Goal: Book appointment/travel/reservation

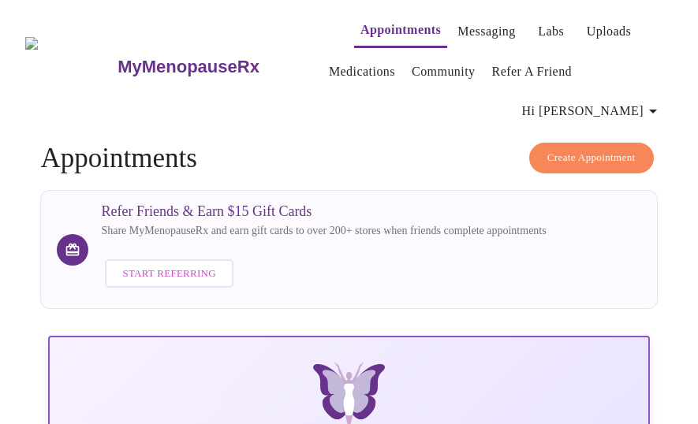
scroll to position [814, 0]
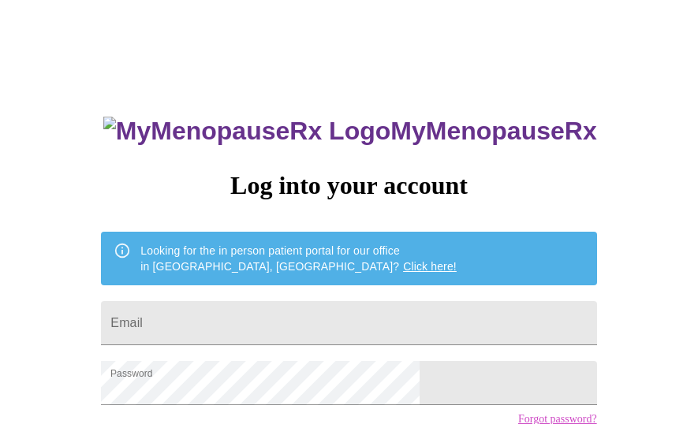
scroll to position [128, 0]
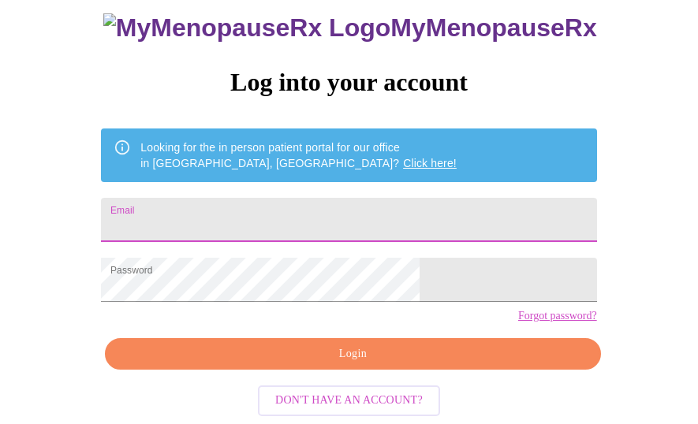
click at [329, 198] on input "Email" at bounding box center [348, 220] width 495 height 44
type input "jamilacollinsreedy@gmail.com"
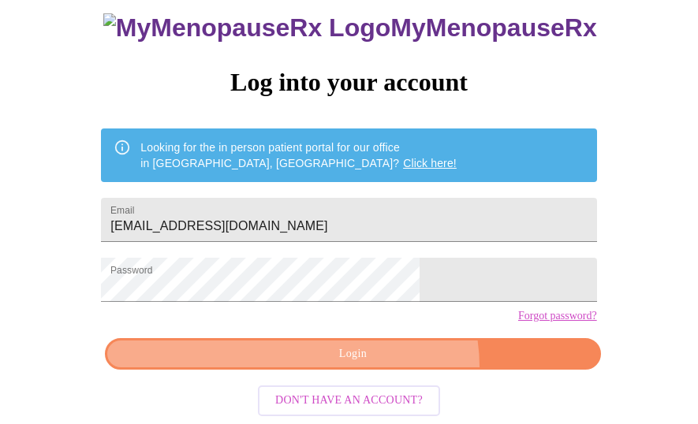
click at [379, 369] on button "Login" at bounding box center [352, 354] width 495 height 32
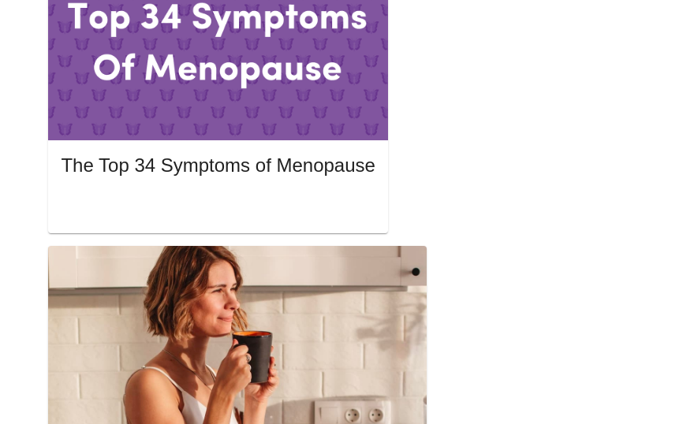
scroll to position [926, 0]
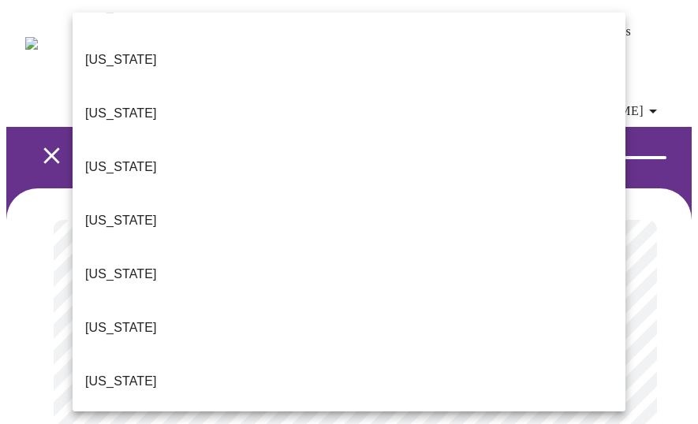
scroll to position [1663, 0]
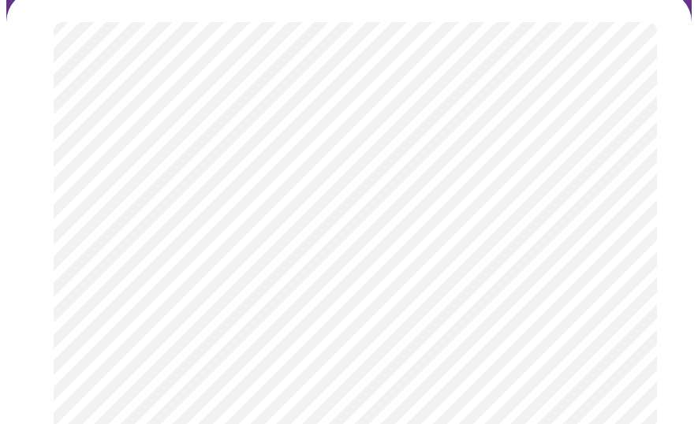
scroll to position [199, 0]
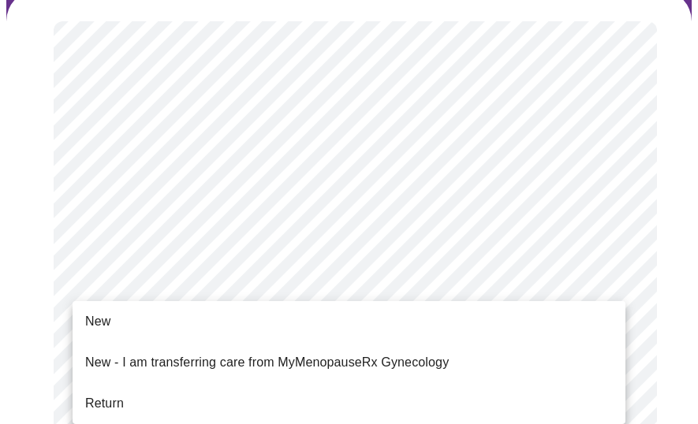
click at [256, 396] on li "Return" at bounding box center [349, 403] width 553 height 28
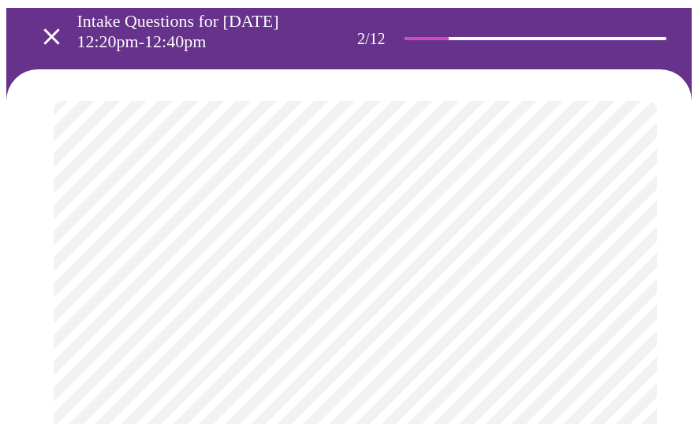
scroll to position [122, 0]
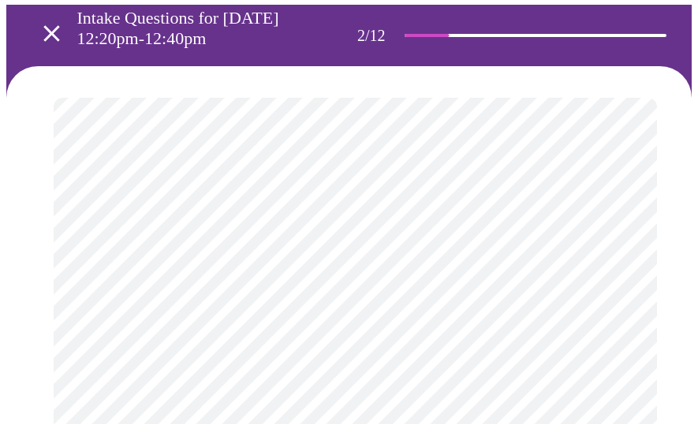
click at [363, 270] on body "MyMenopauseRx Appointments Messaging Labs Uploads Medications Community Refer a…" at bounding box center [348, 405] width 685 height 1042
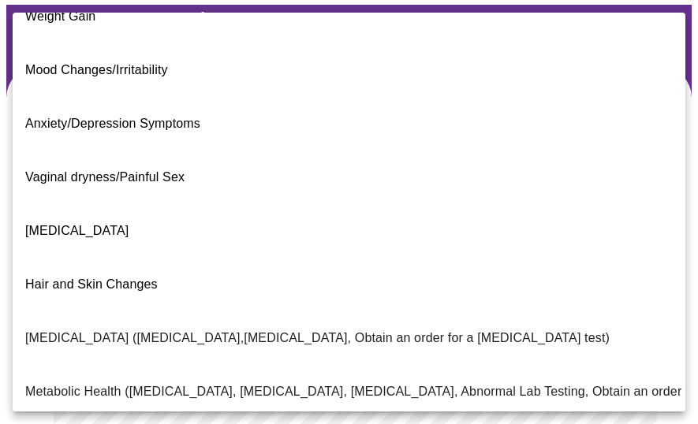
scroll to position [137, 0]
click at [199, 382] on p "Metabolic Health (Pre-diabetes, Elevated Cholesterol, Vitamin D, Abnormal Lab T…" at bounding box center [457, 391] width 864 height 19
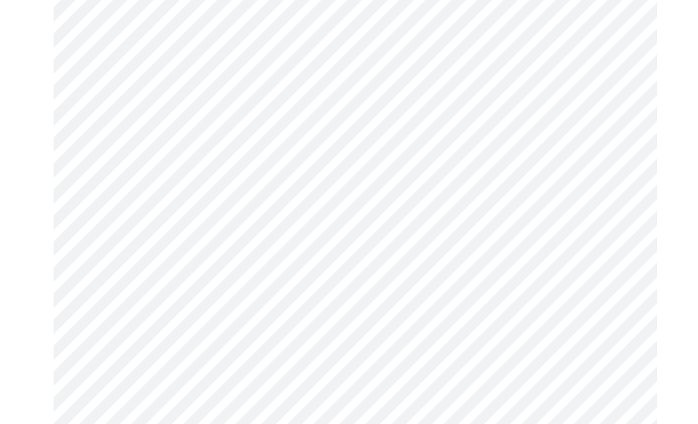
scroll to position [347, 0]
click at [210, 211] on body "MyMenopauseRx Appointments Messaging Labs Uploads Medications Community Refer a…" at bounding box center [348, 175] width 685 height 1033
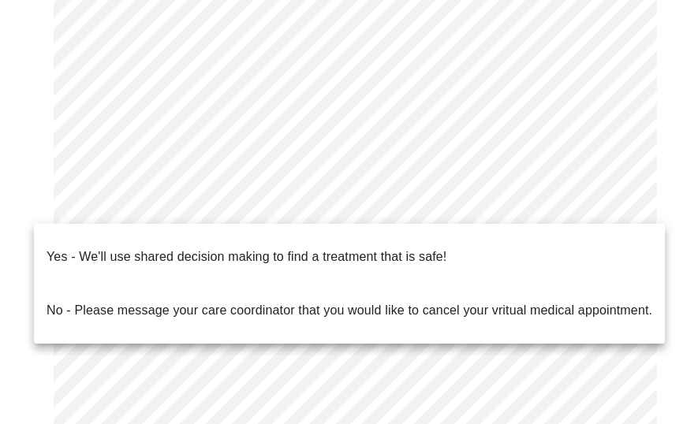
click at [210, 251] on p "Yes - We'll use shared decision making to find a treatment that is safe!" at bounding box center [247, 257] width 400 height 19
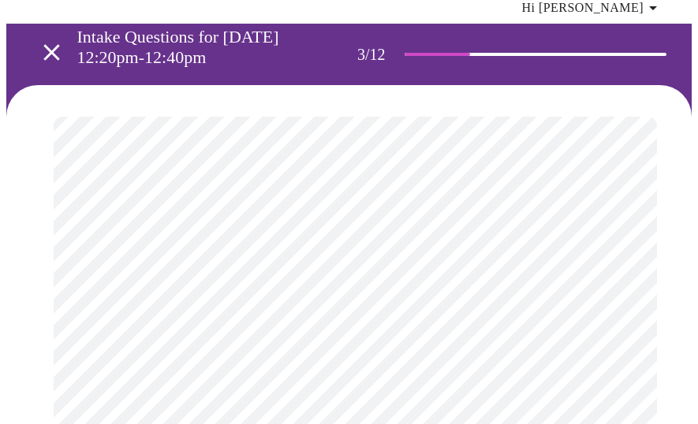
scroll to position [106, 0]
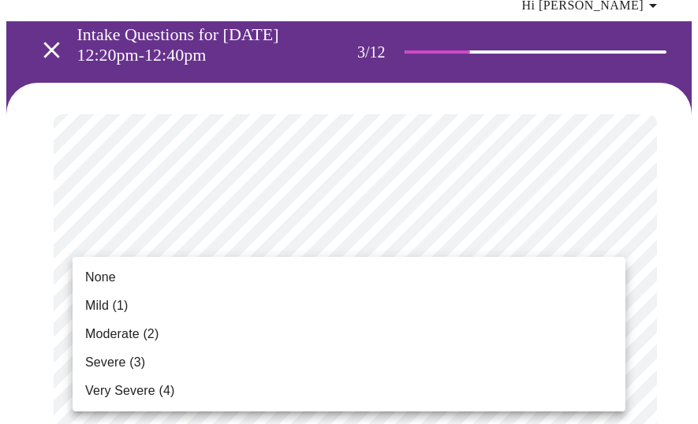
click at [441, 321] on li "Moderate (2)" at bounding box center [349, 334] width 553 height 28
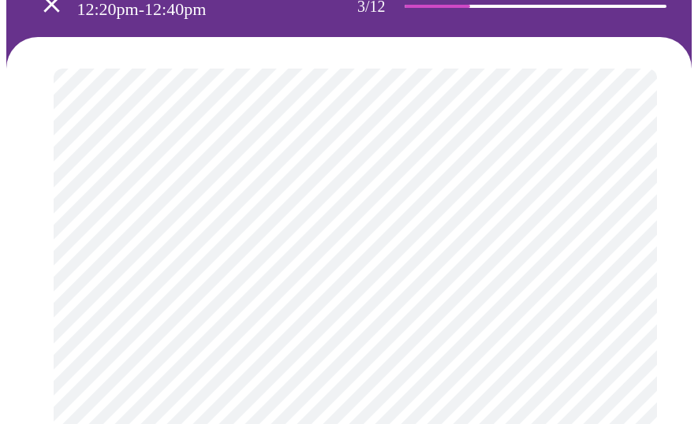
scroll to position [169, 0]
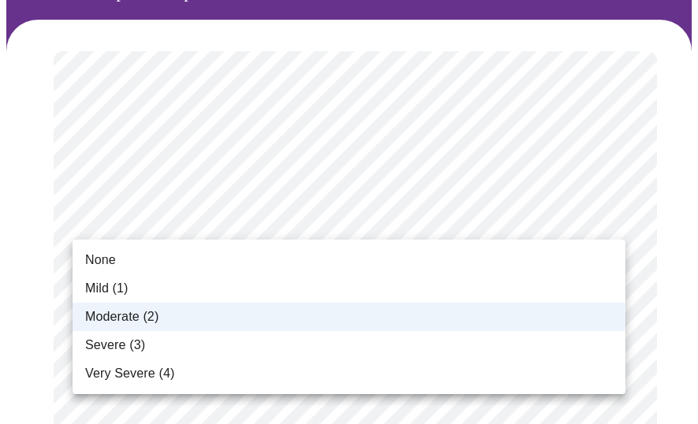
click at [417, 284] on li "Mild (1)" at bounding box center [349, 288] width 553 height 28
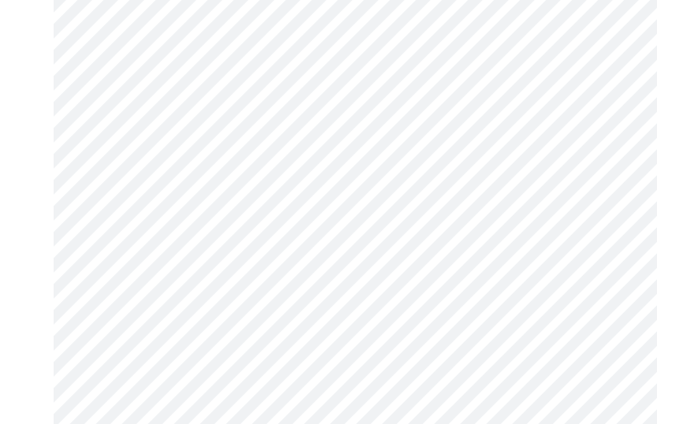
scroll to position [287, 0]
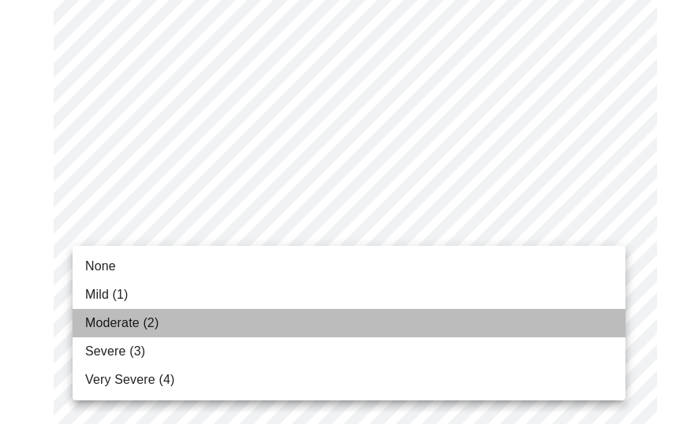
click at [361, 328] on li "Moderate (2)" at bounding box center [349, 323] width 553 height 28
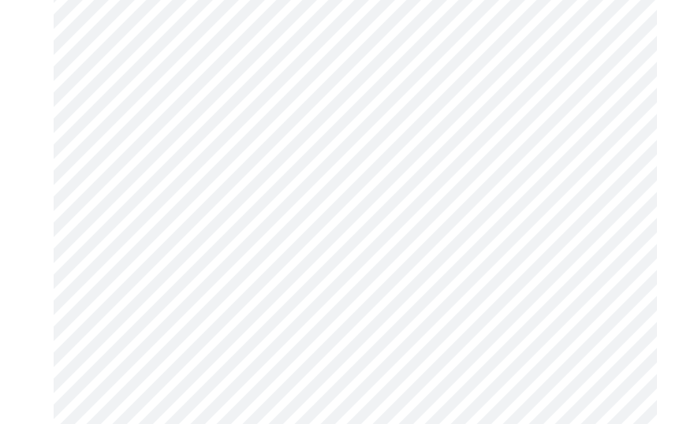
scroll to position [367, 0]
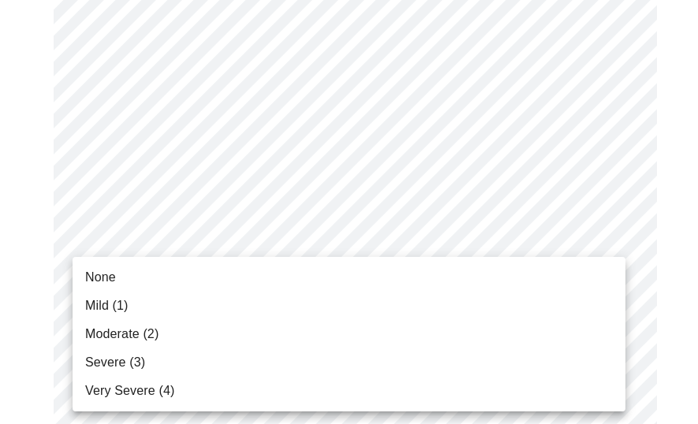
click at [318, 346] on li "Moderate (2)" at bounding box center [349, 334] width 553 height 28
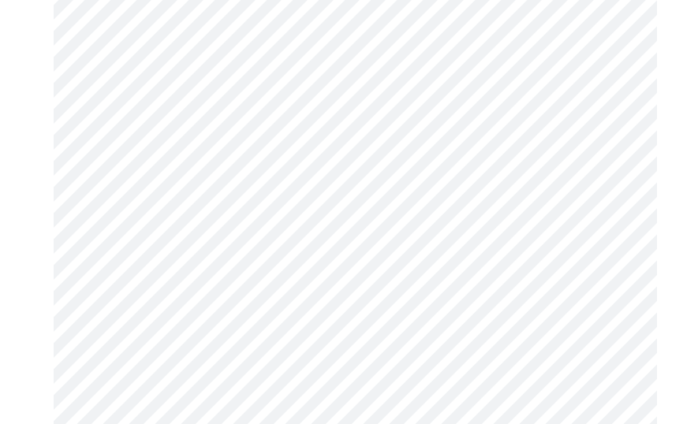
scroll to position [598, 0]
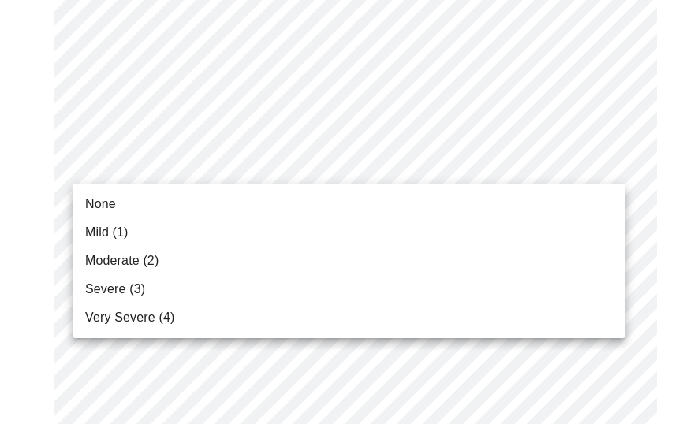
click at [297, 257] on li "Moderate (2)" at bounding box center [349, 261] width 553 height 28
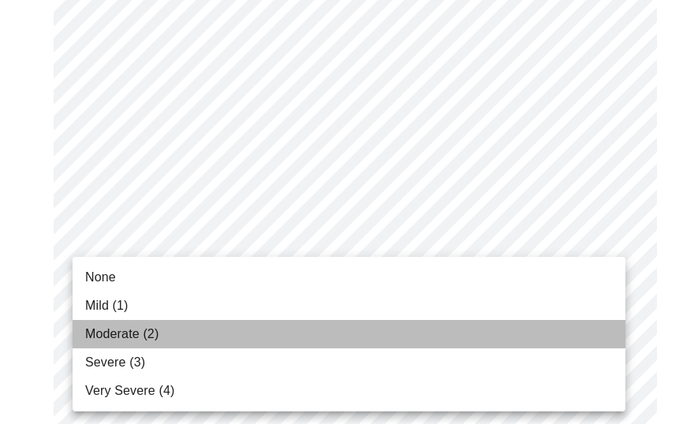
click at [274, 333] on li "Moderate (2)" at bounding box center [349, 334] width 553 height 28
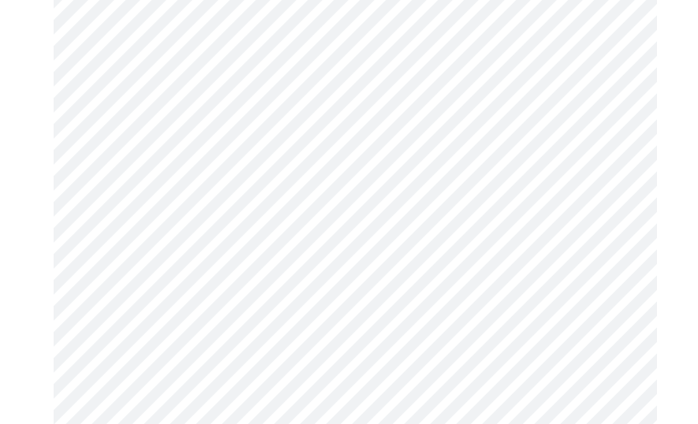
scroll to position [704, 0]
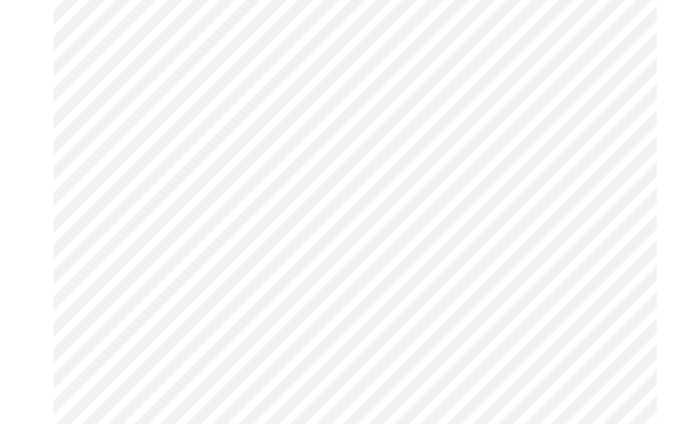
click at [266, 271] on body "MyMenopauseRx Appointments Messaging Labs Uploads Medications Community Refer a…" at bounding box center [348, 331] width 685 height 2059
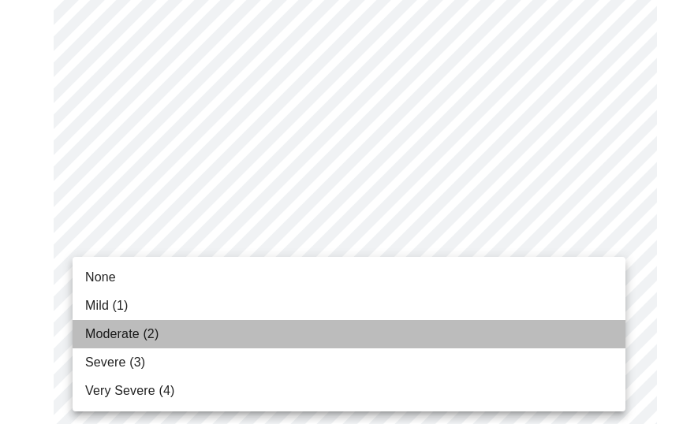
click at [254, 332] on li "Moderate (2)" at bounding box center [349, 334] width 553 height 28
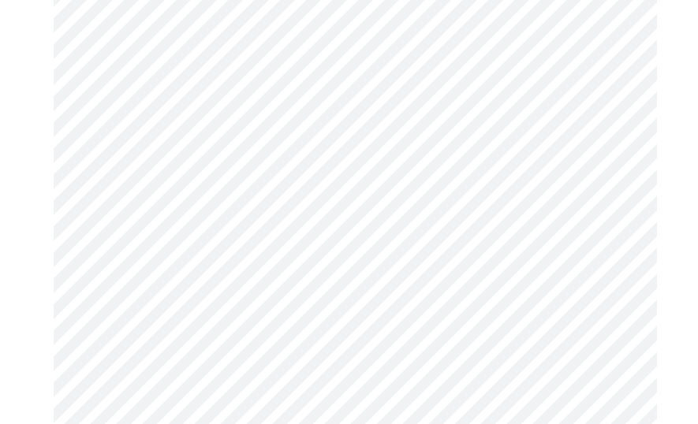
scroll to position [903, 0]
click at [262, 187] on body "MyMenopauseRx Appointments Messaging Labs Uploads Medications Community Refer a…" at bounding box center [348, 122] width 685 height 2037
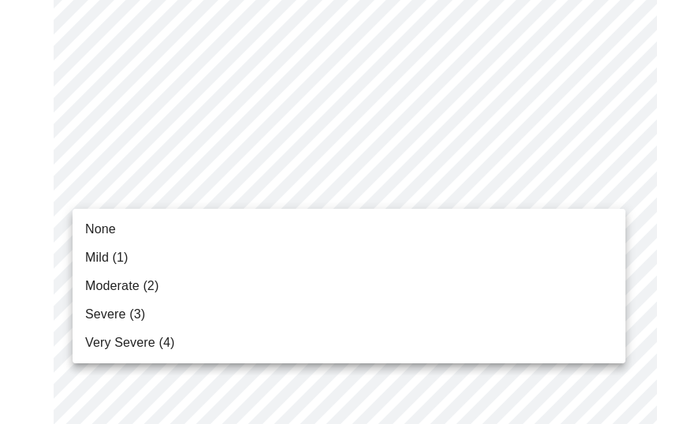
click at [250, 300] on li "Severe (3)" at bounding box center [349, 314] width 553 height 28
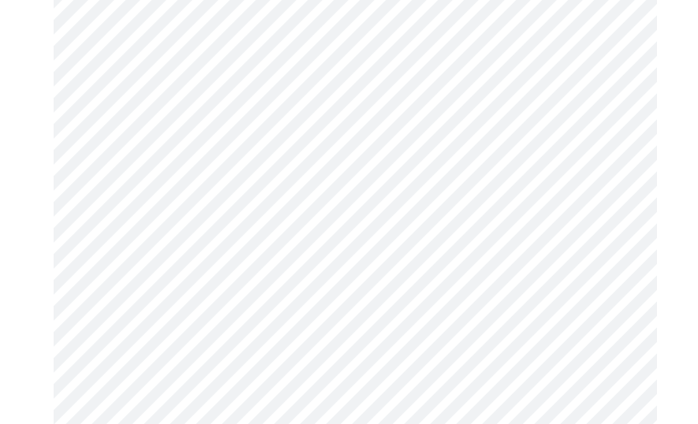
click at [250, 297] on body "MyMenopauseRx Appointments Messaging Labs Uploads Medications Community Refer a…" at bounding box center [348, 111] width 685 height 2015
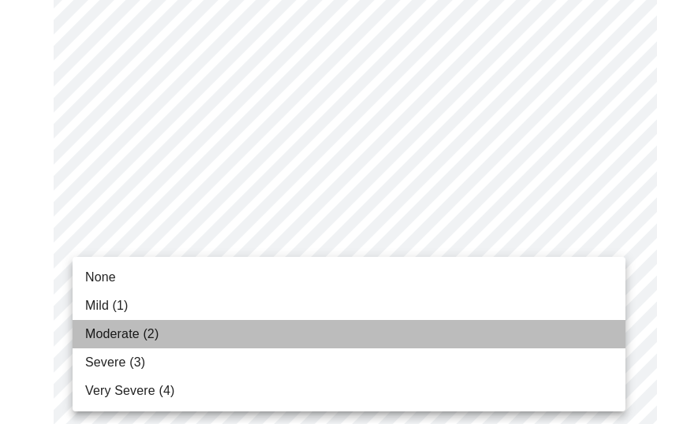
click at [245, 327] on li "Moderate (2)" at bounding box center [349, 334] width 553 height 28
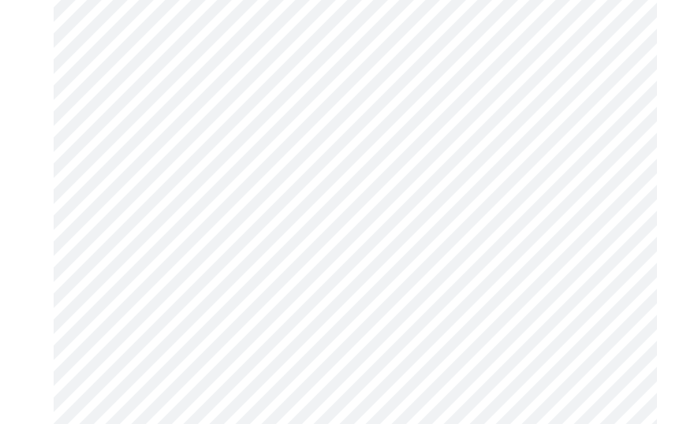
scroll to position [1047, 0]
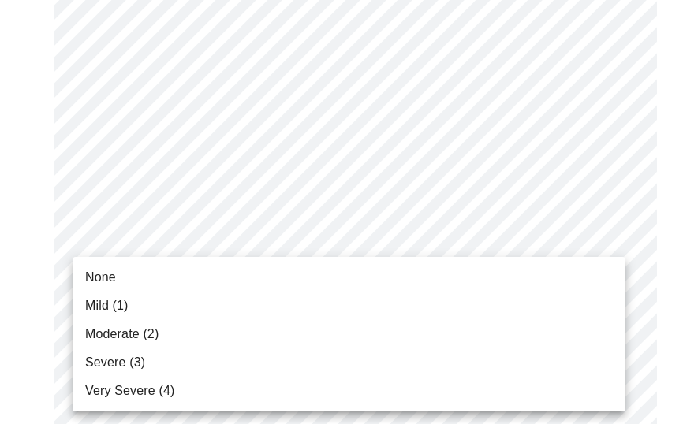
click at [234, 356] on li "Severe (3)" at bounding box center [349, 362] width 553 height 28
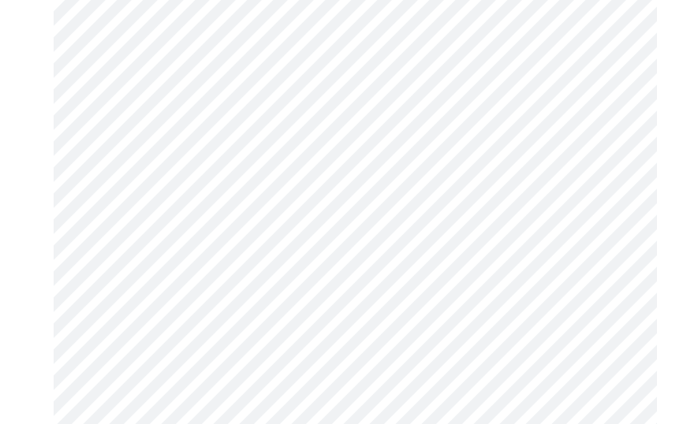
scroll to position [1225, 0]
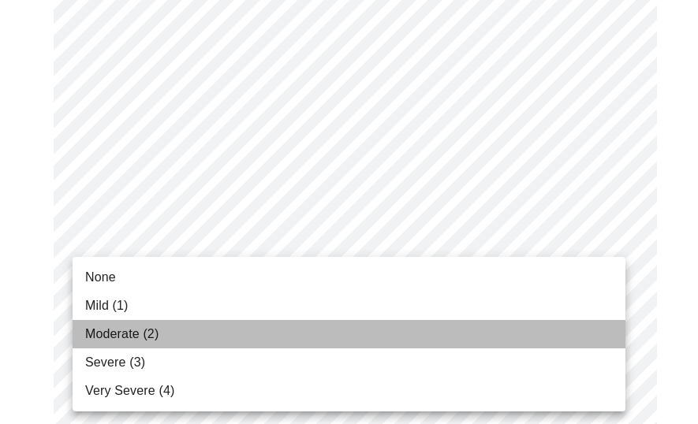
click at [213, 333] on li "Moderate (2)" at bounding box center [349, 334] width 553 height 28
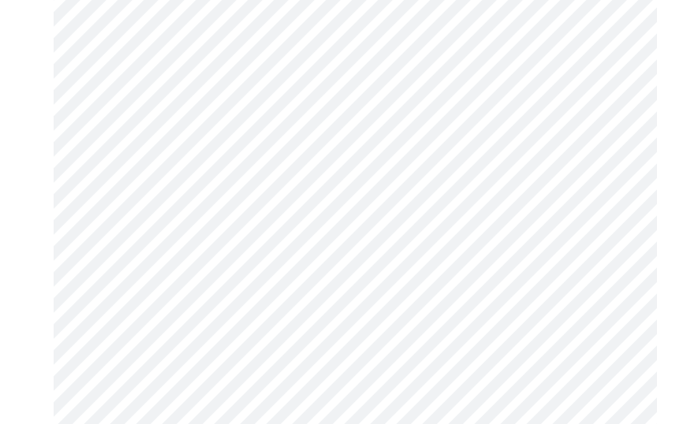
scroll to position [1383, 0]
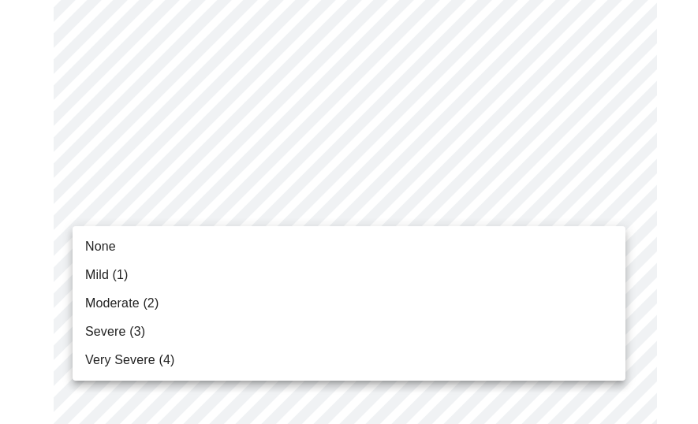
click at [208, 298] on li "Moderate (2)" at bounding box center [349, 303] width 553 height 28
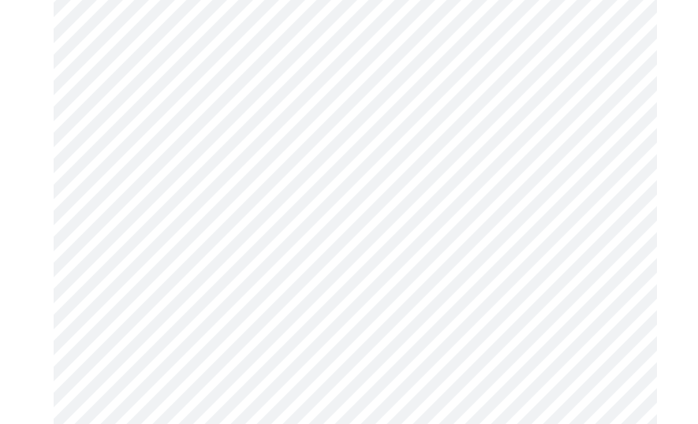
scroll to position [817, 0]
click at [241, 191] on body "MyMenopauseRx Appointments Messaging Labs Uploads Medications Community Refer a…" at bounding box center [348, 5] width 685 height 1633
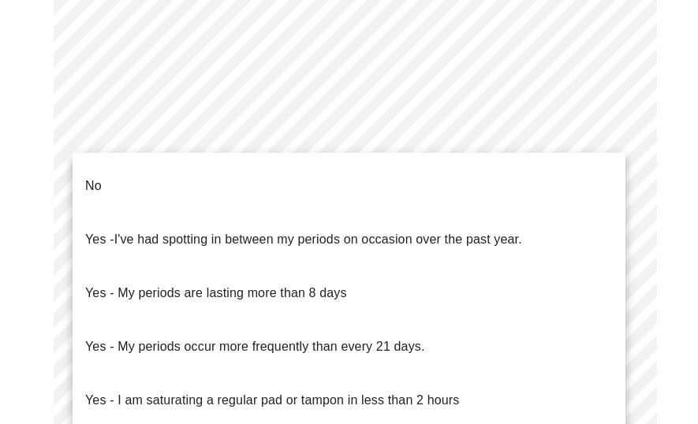
click at [231, 177] on li "No" at bounding box center [349, 186] width 553 height 54
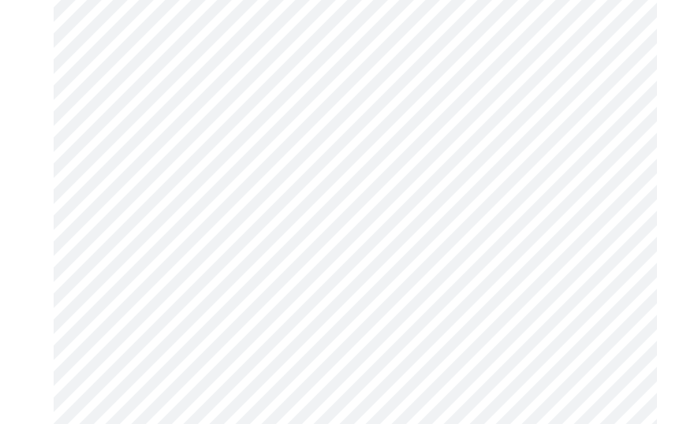
scroll to position [921, 0]
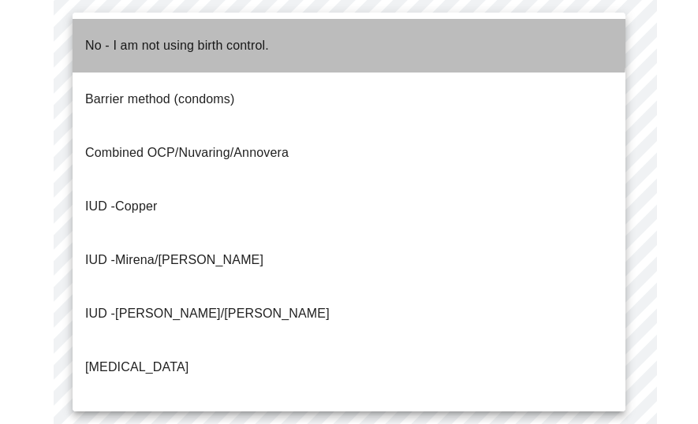
click at [203, 36] on p "No - I am not using birth control." at bounding box center [177, 45] width 184 height 19
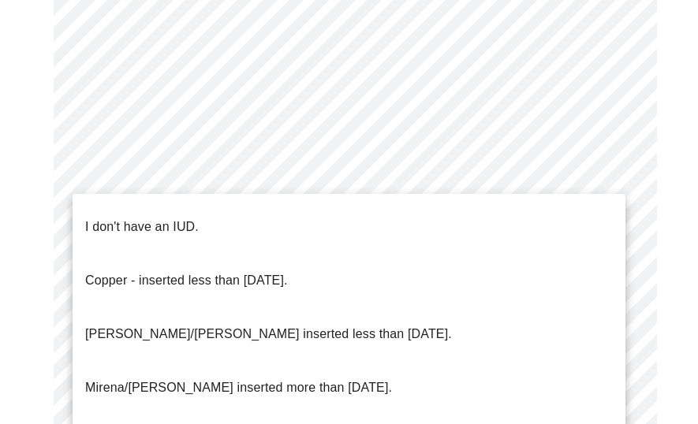
click at [190, 222] on p "I don't have an IUD." at bounding box center [142, 227] width 114 height 19
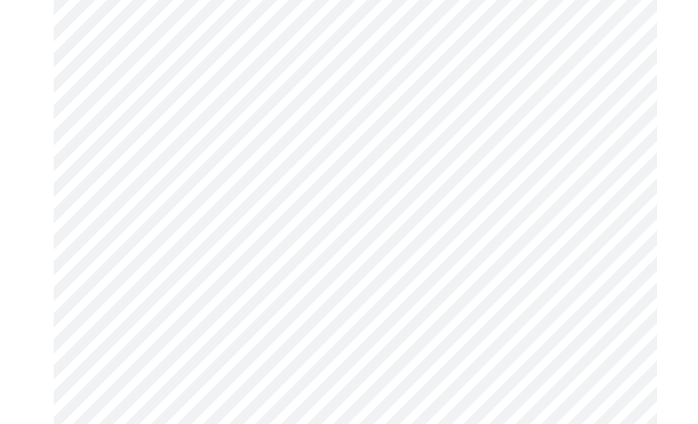
scroll to position [1093, 0]
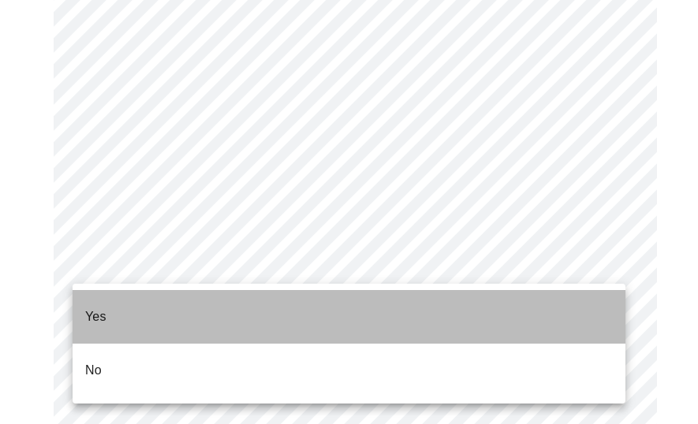
click at [191, 307] on li "Yes" at bounding box center [349, 317] width 553 height 54
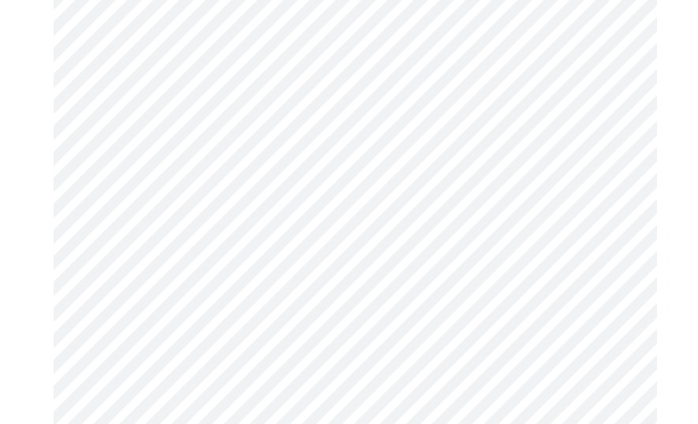
scroll to position [336, 0]
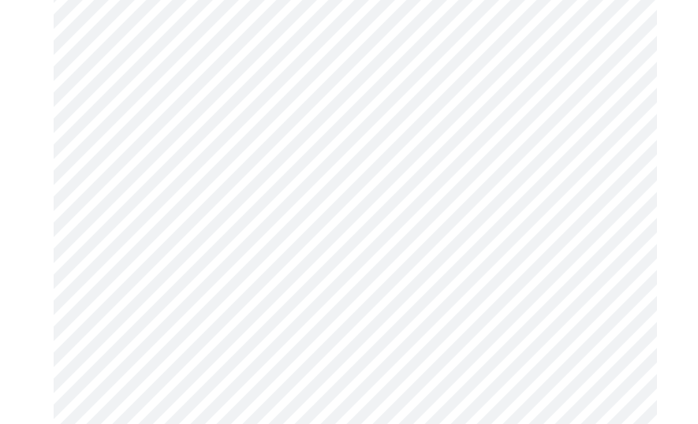
click at [401, 138] on body "MyMenopauseRx Appointments Messaging Labs Uploads Medications Community Refer a…" at bounding box center [348, 285] width 685 height 1229
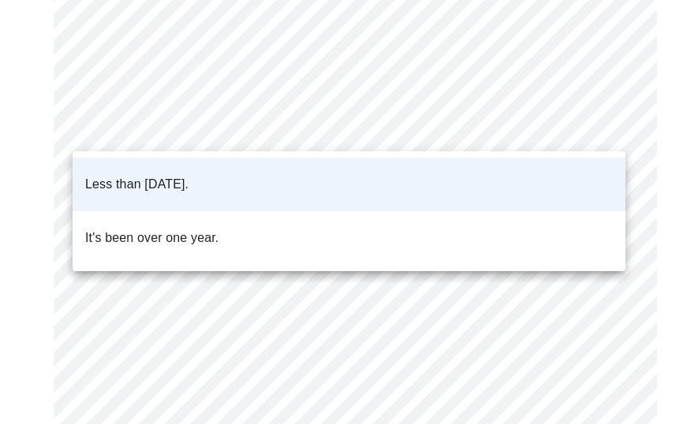
click at [393, 161] on li "Less than one year ago." at bounding box center [349, 185] width 553 height 54
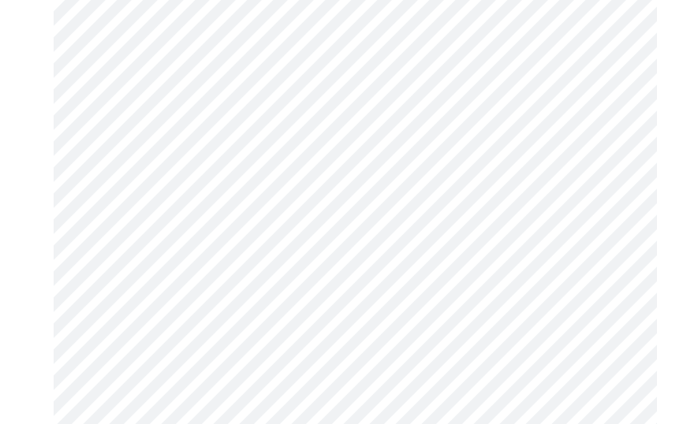
scroll to position [419, 0]
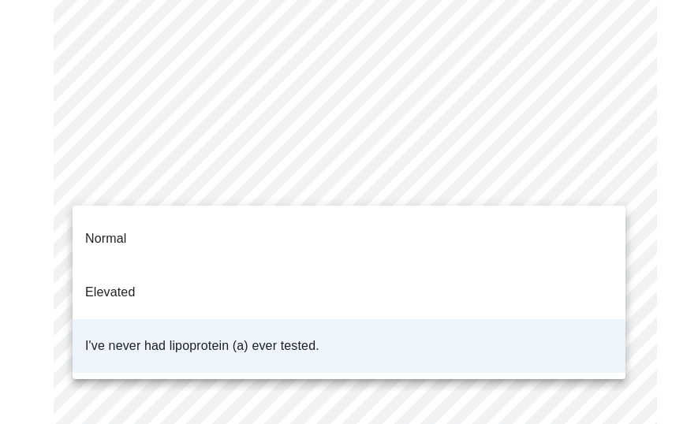
click at [381, 188] on body "MyMenopauseRx Appointments Messaging Labs Uploads Medications Community Refer a…" at bounding box center [348, 202] width 685 height 1229
click at [350, 271] on li "Elevated" at bounding box center [349, 293] width 553 height 54
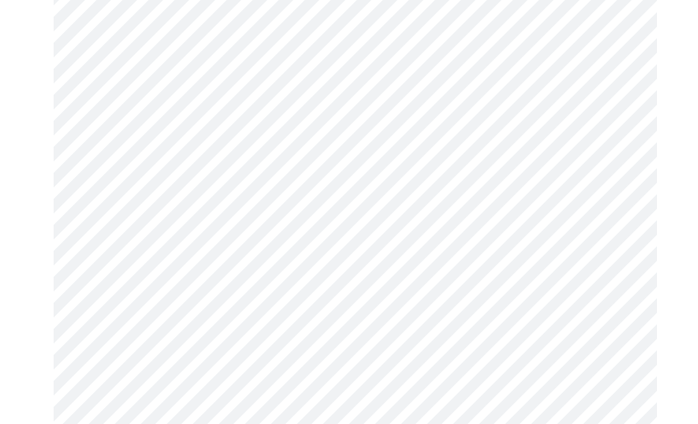
scroll to position [4240, 0]
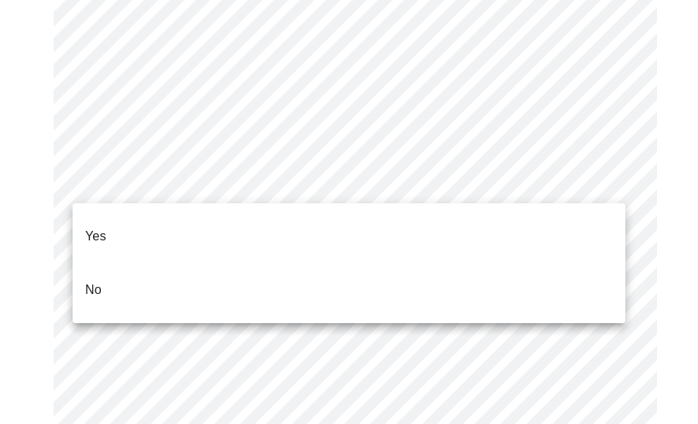
click at [249, 263] on li "No" at bounding box center [349, 290] width 553 height 54
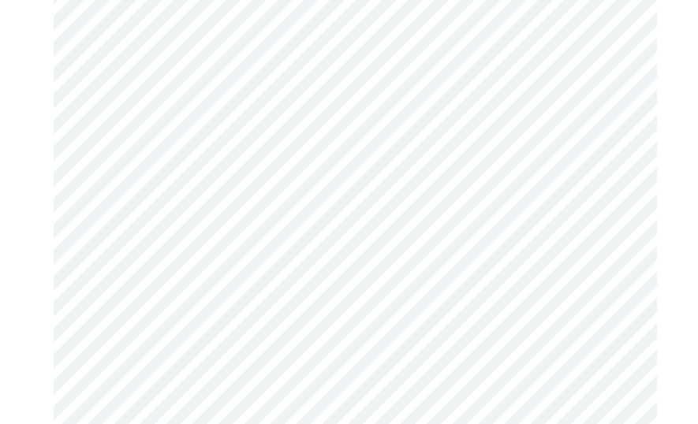
scroll to position [1409, 0]
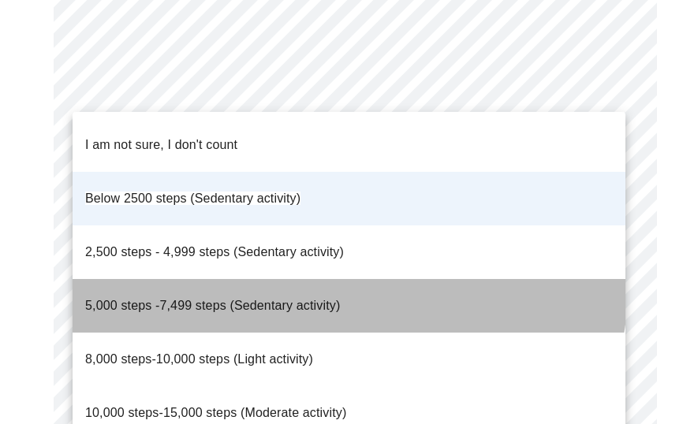
click at [319, 279] on li "5,000 steps -7,499 steps (Sedentary activity)" at bounding box center [349, 306] width 553 height 54
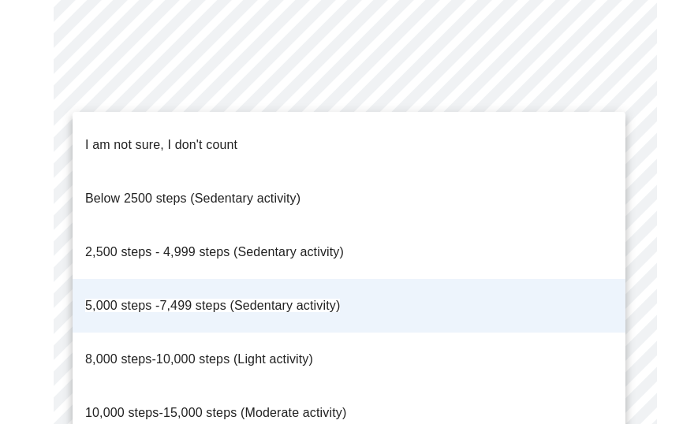
click at [319, 230] on span "2,500 steps - 4,999 steps (Sedentary activity)" at bounding box center [214, 252] width 259 height 44
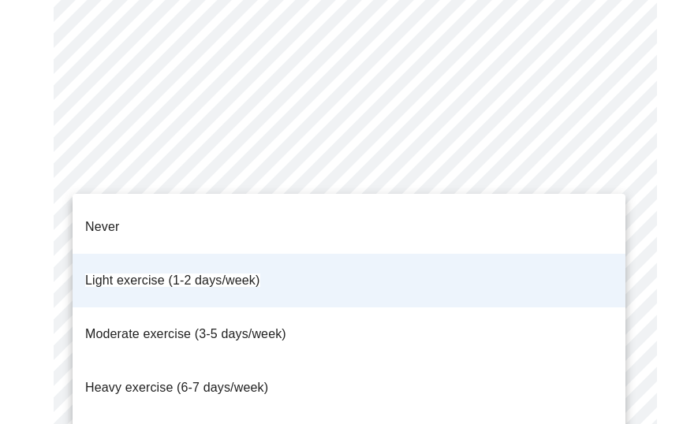
click at [225, 312] on span "Moderate exercise (3-5 days/week)" at bounding box center [185, 334] width 201 height 44
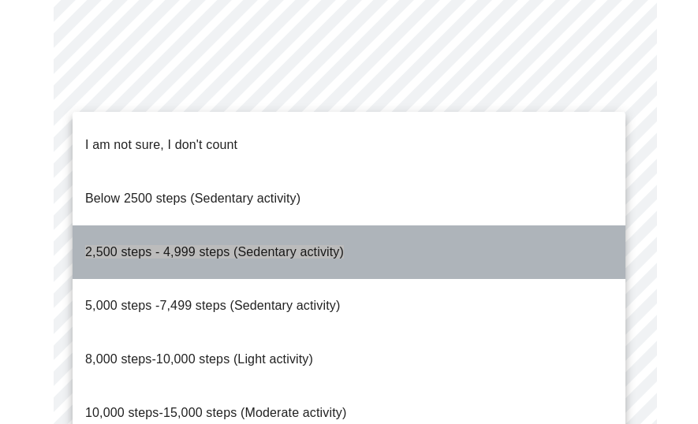
click at [236, 243] on p "2,500 steps - 4,999 steps (Sedentary activity)" at bounding box center [214, 252] width 259 height 19
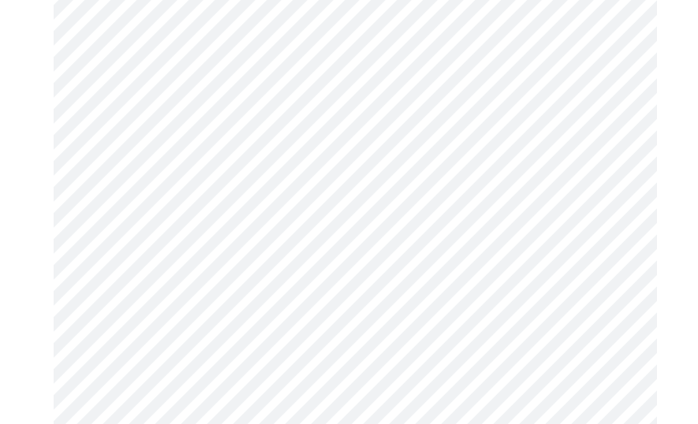
scroll to position [1638, 0]
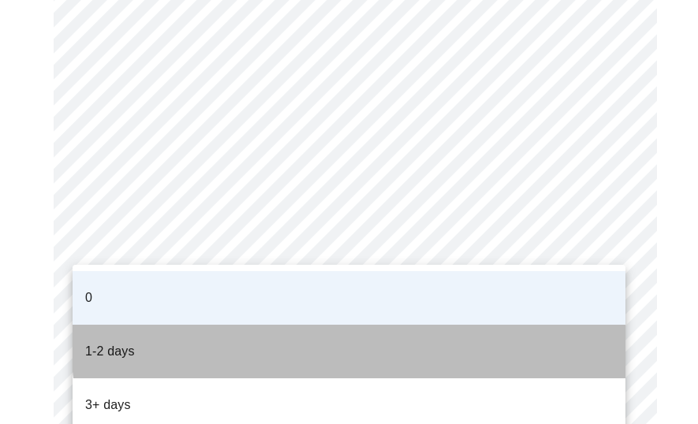
click at [423, 326] on li "1-2 days" at bounding box center [349, 352] width 553 height 54
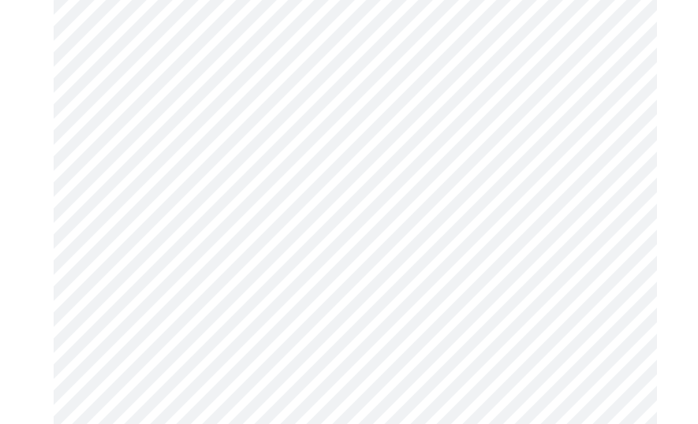
scroll to position [1054, 0]
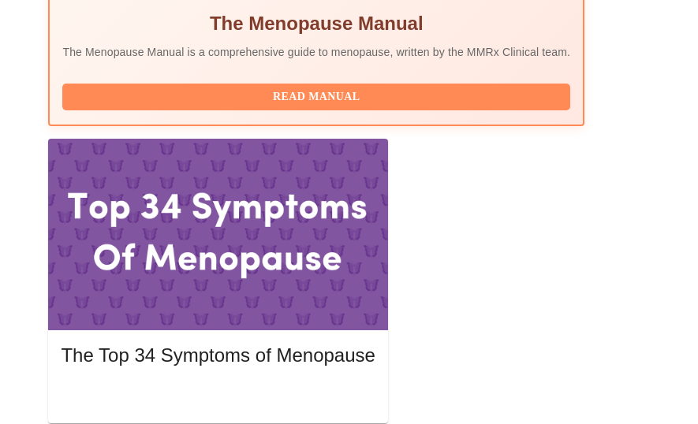
scroll to position [736, 0]
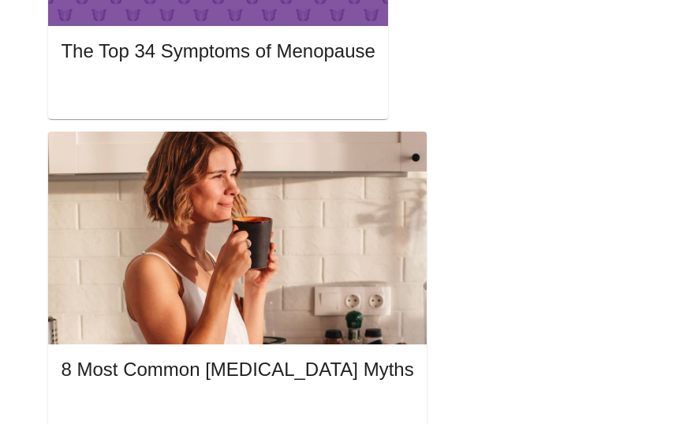
scroll to position [1047, 0]
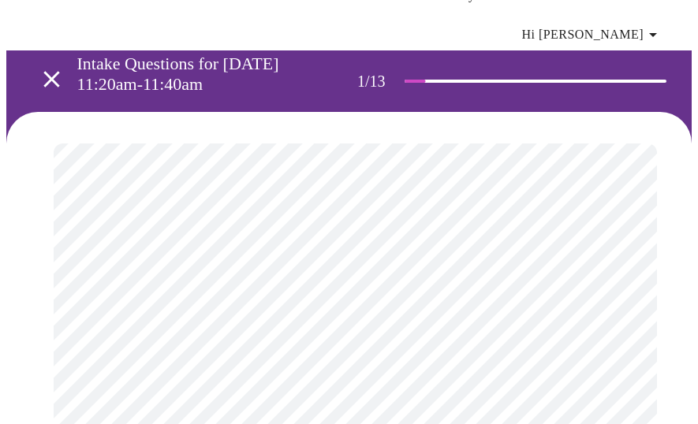
scroll to position [87, 0]
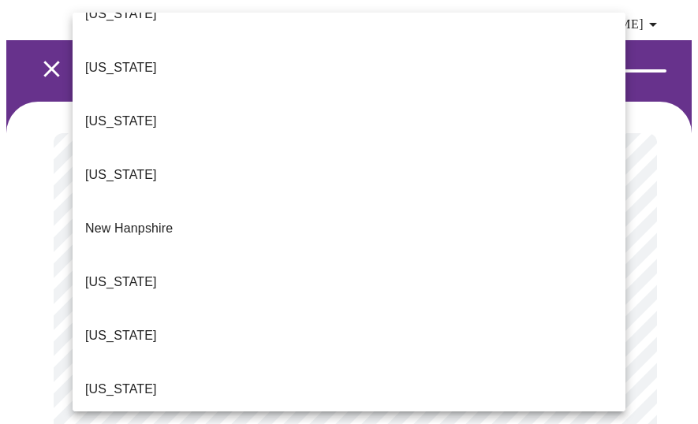
scroll to position [1379, 0]
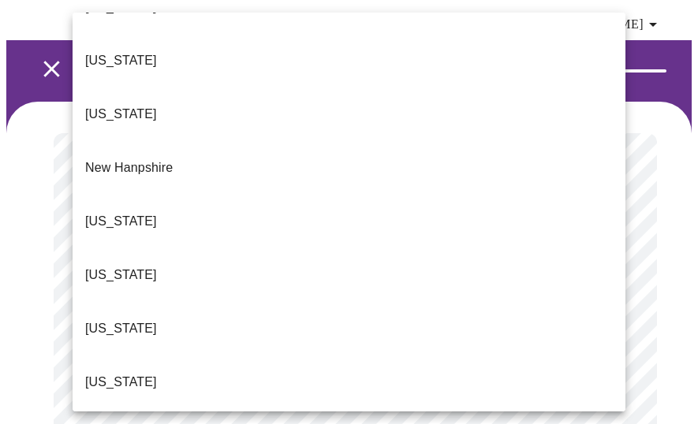
click at [31, 33] on div at bounding box center [349, 212] width 698 height 424
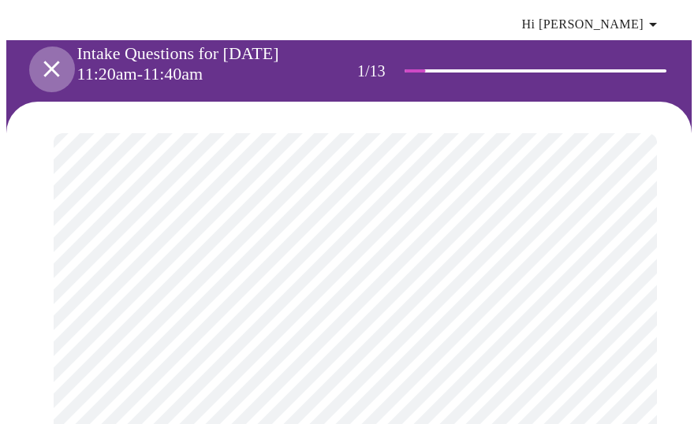
click at [50, 55] on icon "open drawer" at bounding box center [52, 69] width 28 height 28
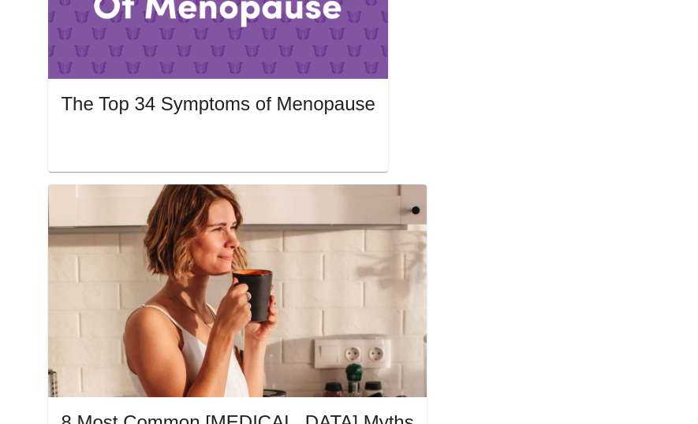
scroll to position [991, 0]
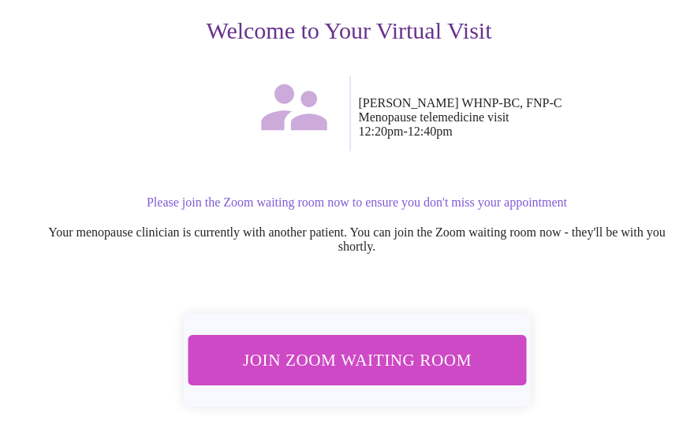
scroll to position [203, 0]
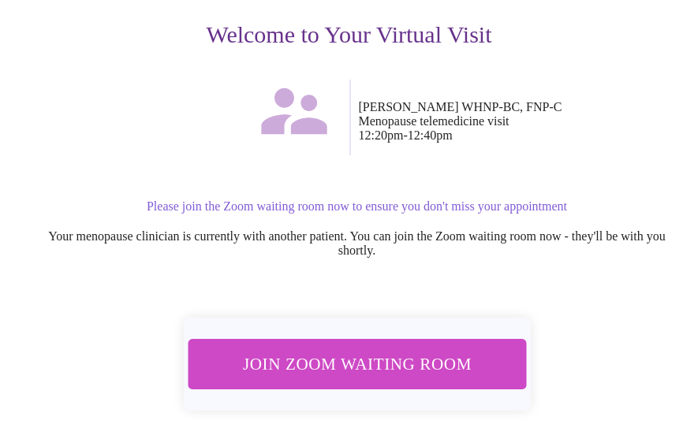
click at [436, 349] on span "Join Zoom Waiting Room" at bounding box center [356, 363] width 296 height 29
